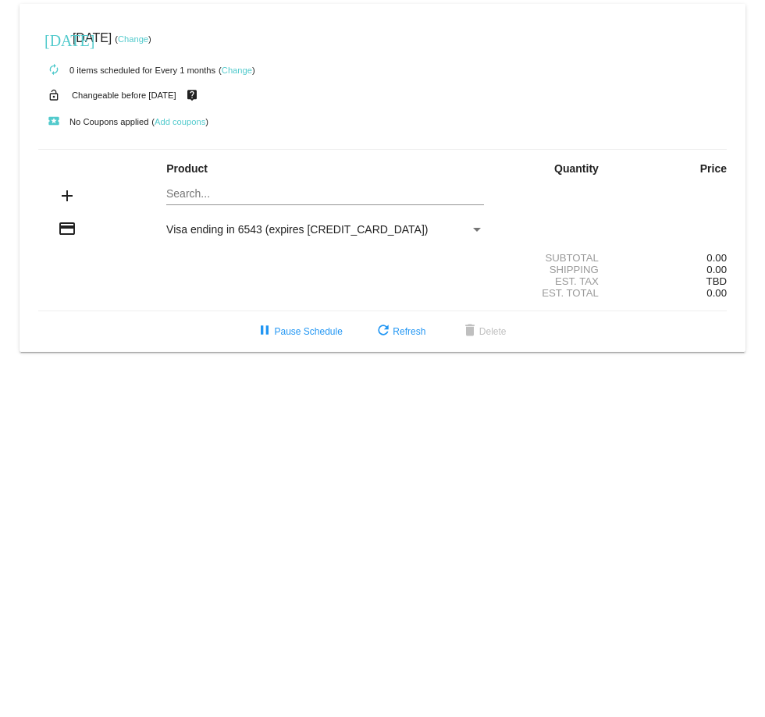
click at [148, 41] on link "Change" at bounding box center [133, 38] width 30 height 9
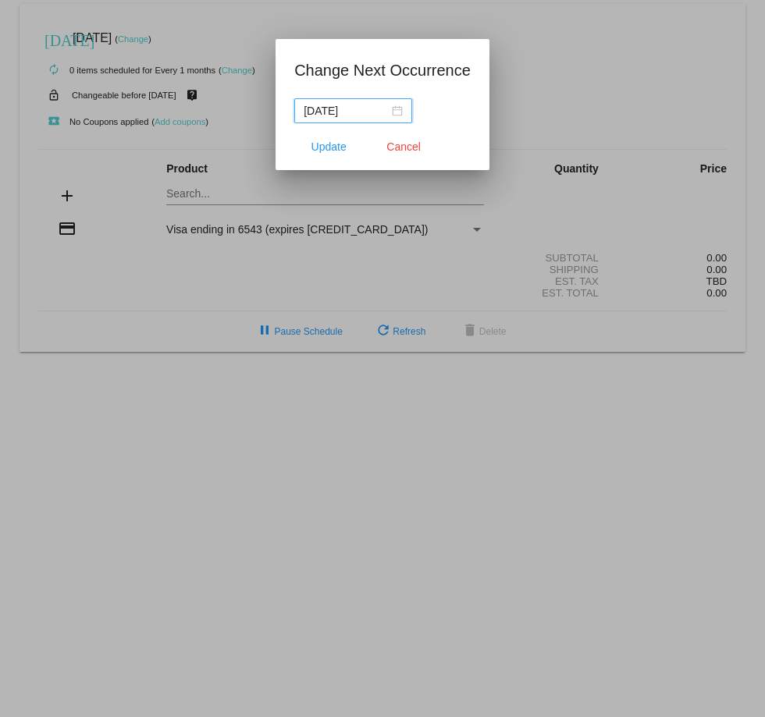
click at [397, 112] on div "[DATE]" at bounding box center [353, 110] width 99 height 17
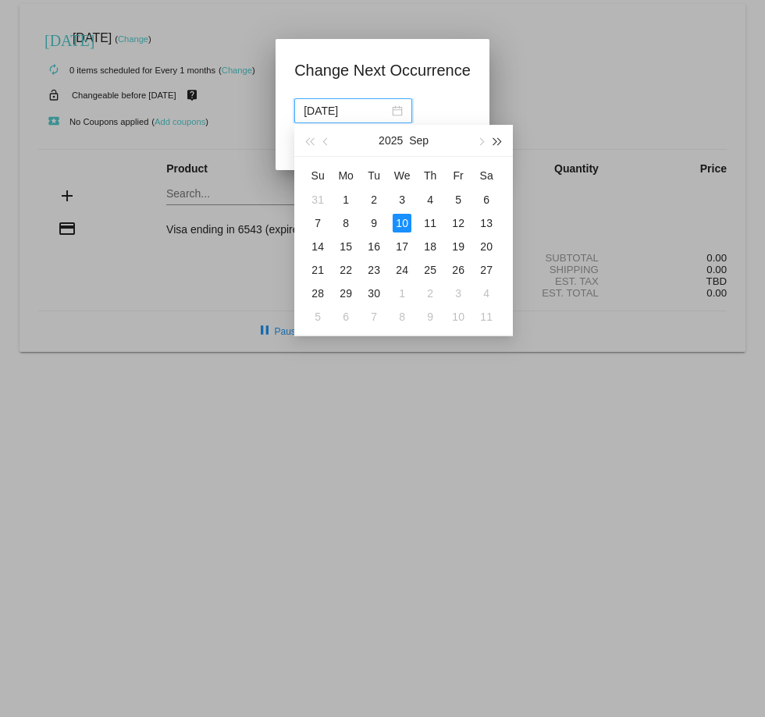
click at [494, 141] on span "button" at bounding box center [498, 142] width 8 height 8
click at [300, 143] on div "[DATE]" at bounding box center [403, 141] width 219 height 32
click at [310, 142] on span "button" at bounding box center [309, 142] width 8 height 8
click at [482, 139] on span "button" at bounding box center [481, 142] width 8 height 8
click at [461, 226] on div "10" at bounding box center [458, 223] width 19 height 19
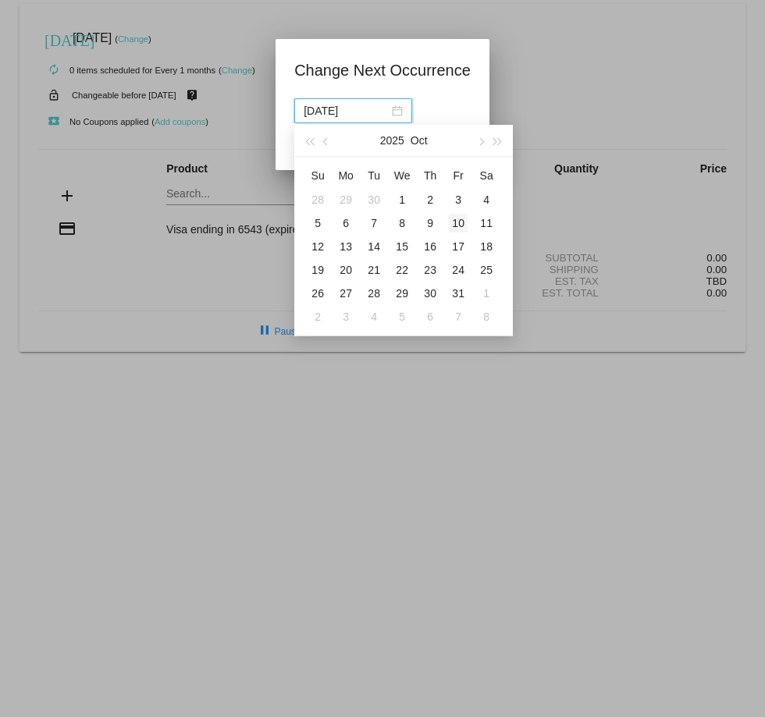
type input "[DATE]"
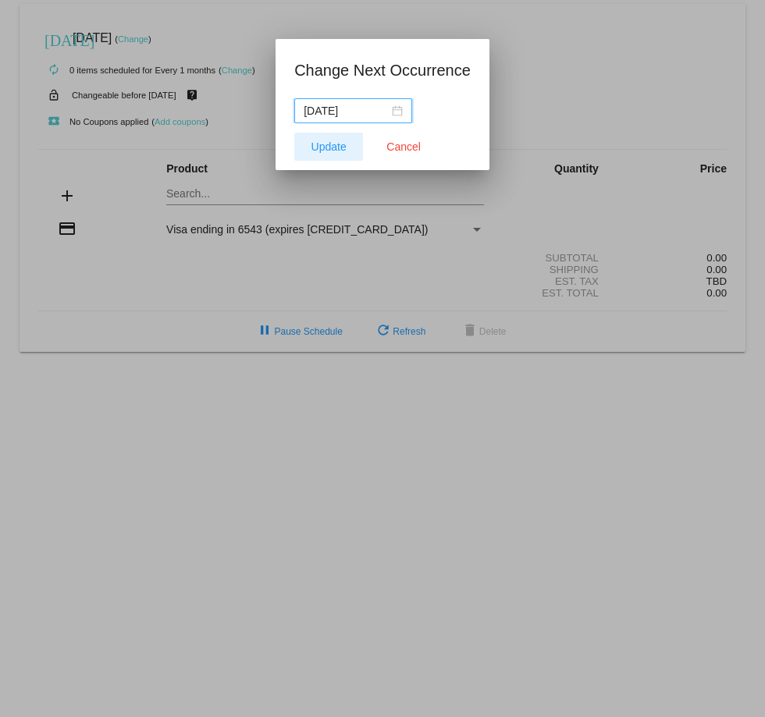
click at [322, 151] on span "Update" at bounding box center [328, 147] width 35 height 12
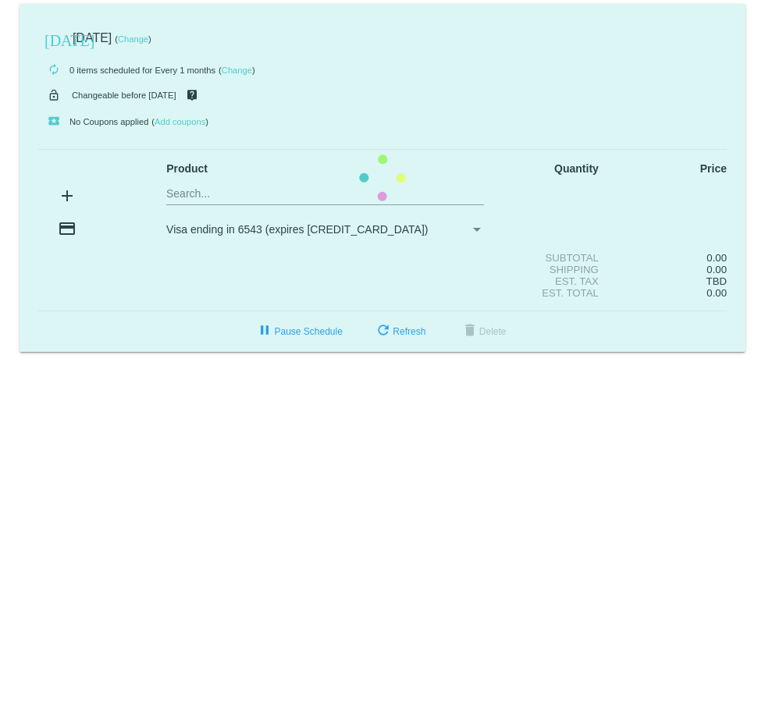
click at [204, 188] on mat-card "[DATE] [DATE] ( Change ) autorenew 0 items scheduled for Every 1 months ( Chang…" at bounding box center [383, 178] width 726 height 348
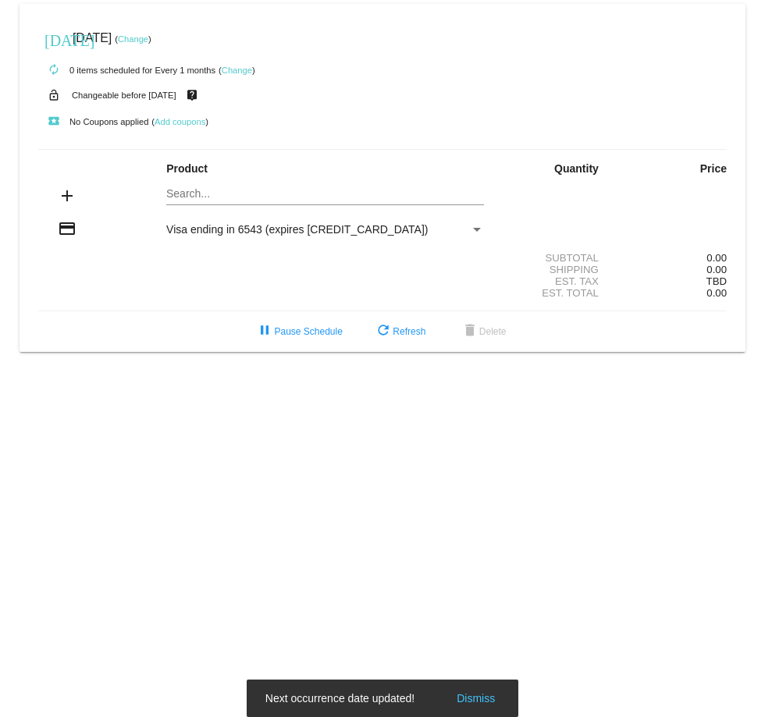
click at [205, 200] on mat-card "[DATE] [DATE] ( Change ) autorenew 0 items scheduled for Every 1 months ( Chang…" at bounding box center [383, 178] width 726 height 348
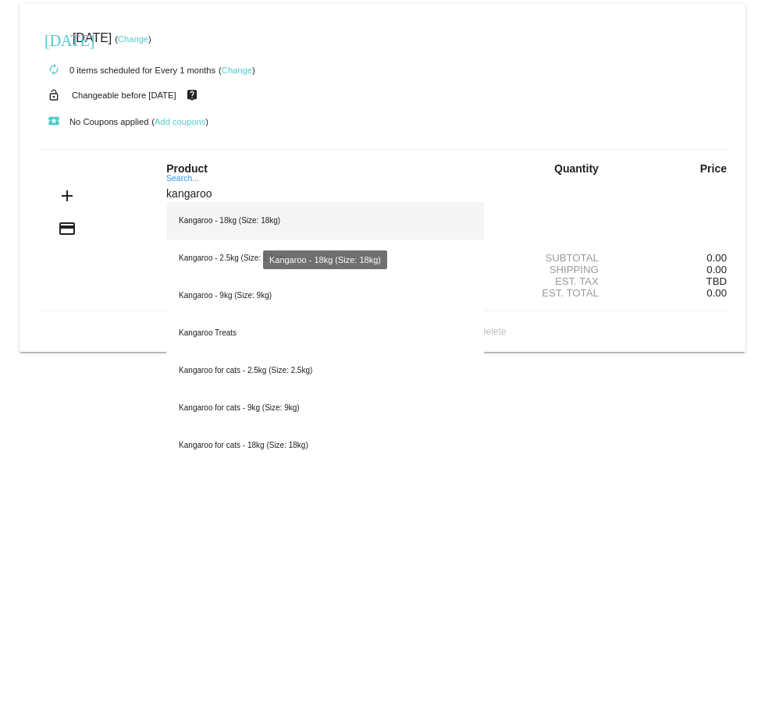
type input "kangaroo"
click at [205, 218] on div "Kangaroo - 18kg (Size: 18kg)" at bounding box center [325, 220] width 318 height 37
